Goal: Book appointment/travel/reservation

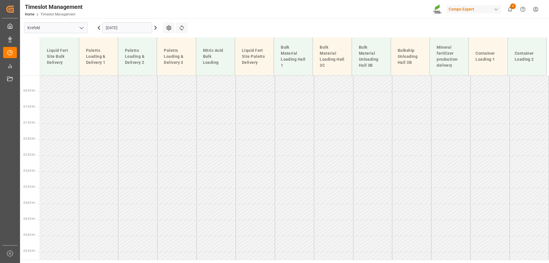
scroll to position [421, 0]
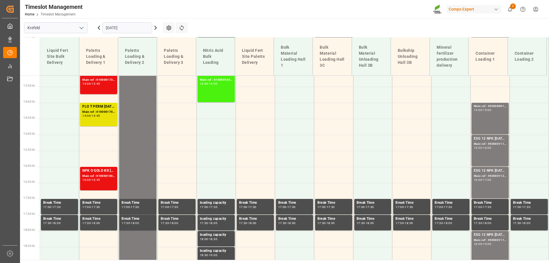
click at [122, 26] on input "[DATE]" at bounding box center [127, 27] width 50 height 11
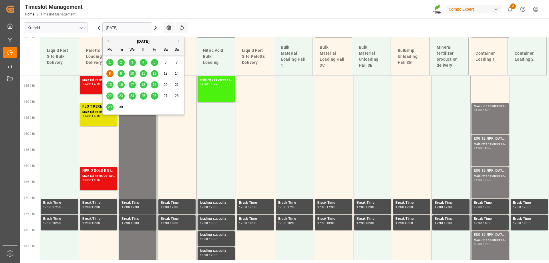
click at [121, 73] on span "9" at bounding box center [121, 73] width 2 height 4
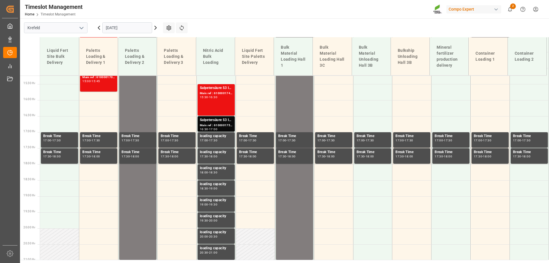
scroll to position [488, 0]
click at [120, 25] on input "[DATE]" at bounding box center [127, 27] width 50 height 11
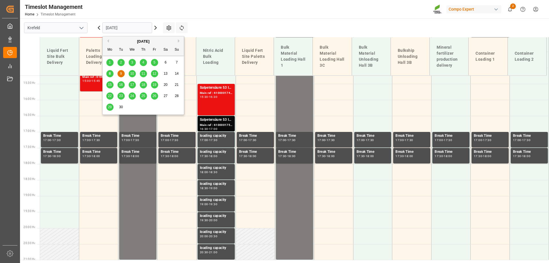
click at [132, 74] on span "10" at bounding box center [132, 73] width 4 height 4
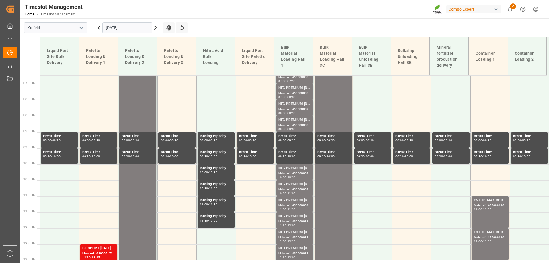
scroll to position [231, 0]
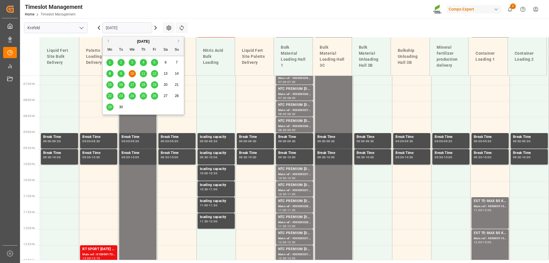
click at [128, 30] on input "[DATE]" at bounding box center [127, 27] width 50 height 11
click at [121, 71] on div "9" at bounding box center [121, 73] width 7 height 7
